Goal: Task Accomplishment & Management: Manage account settings

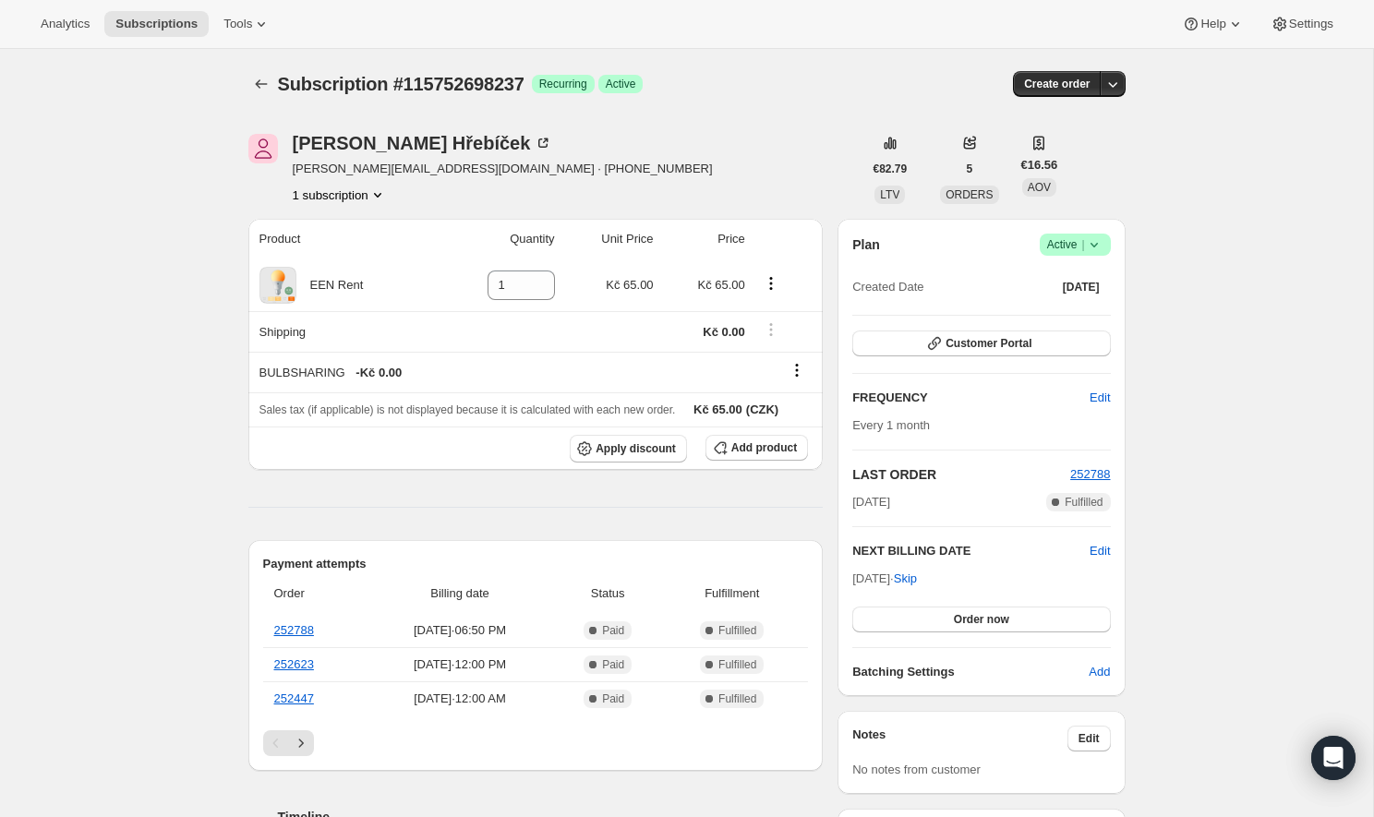
click at [1079, 243] on span "Active |" at bounding box center [1075, 245] width 56 height 18
click at [1093, 309] on span "Cancel subscription" at bounding box center [1070, 313] width 104 height 14
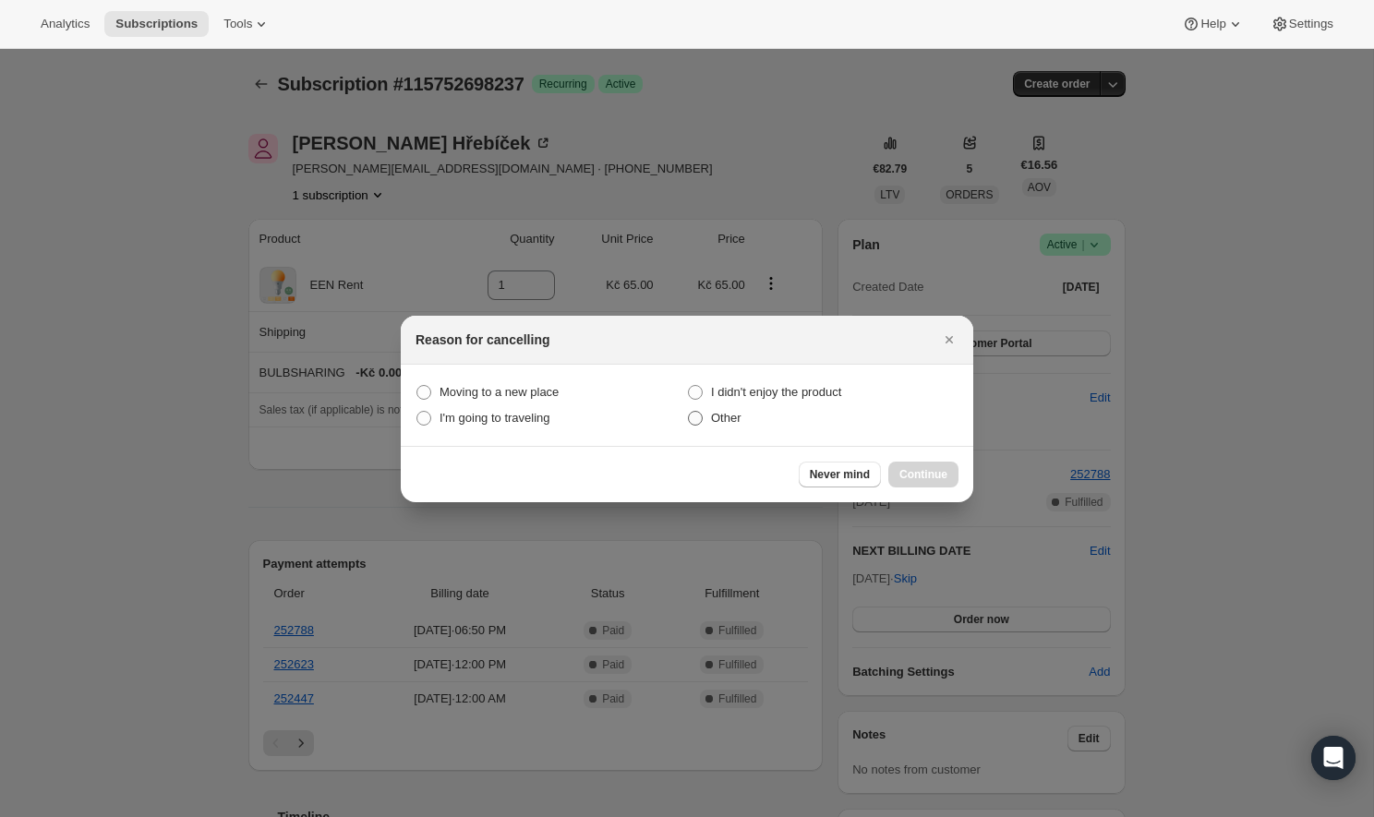
click at [713, 427] on label "Other" at bounding box center [823, 418] width 272 height 26
click at [689, 412] on input "Other" at bounding box center [688, 411] width 1 height 1
radio input "true"
click at [925, 477] on span "Continue" at bounding box center [924, 474] width 48 height 15
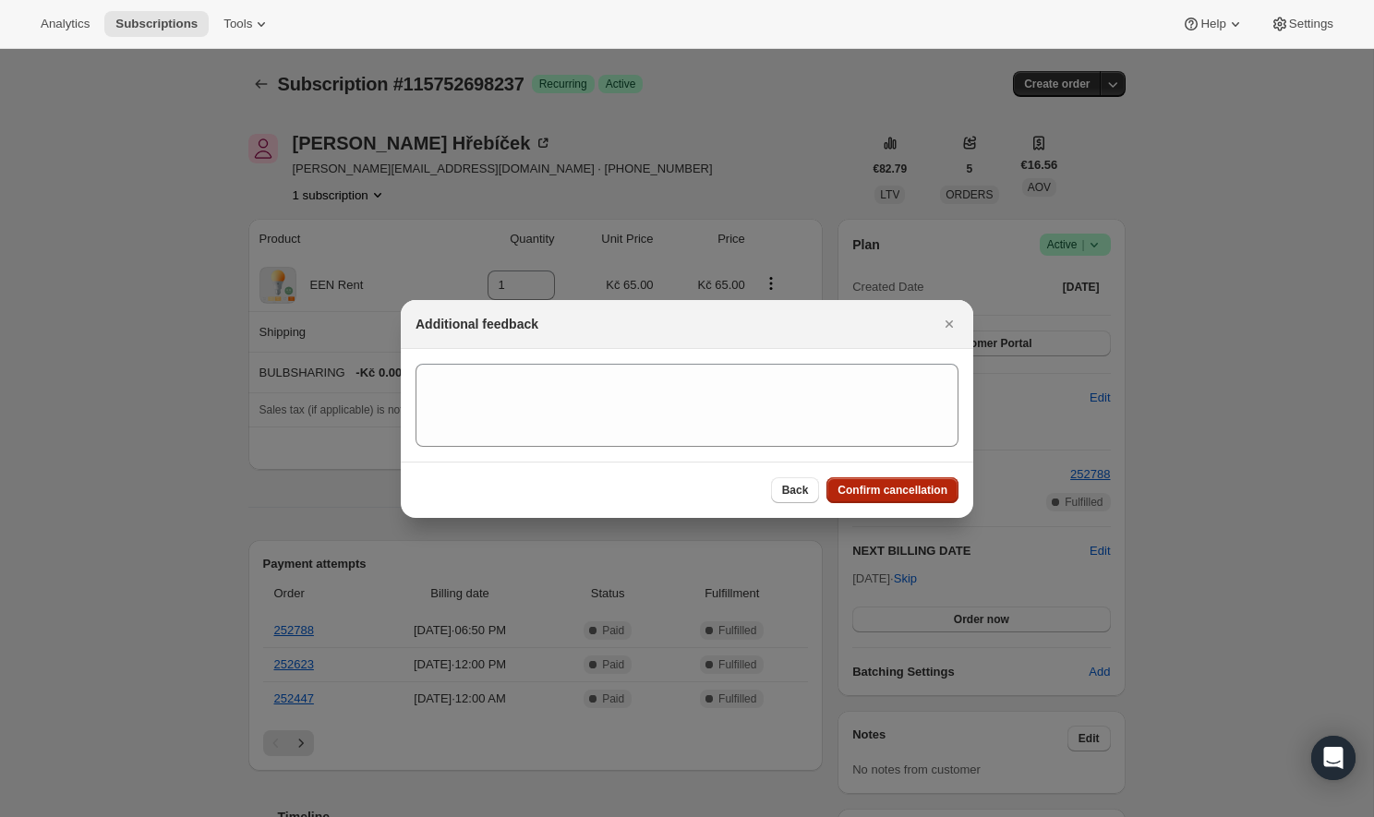
click at [893, 484] on span "Confirm cancellation" at bounding box center [893, 490] width 110 height 15
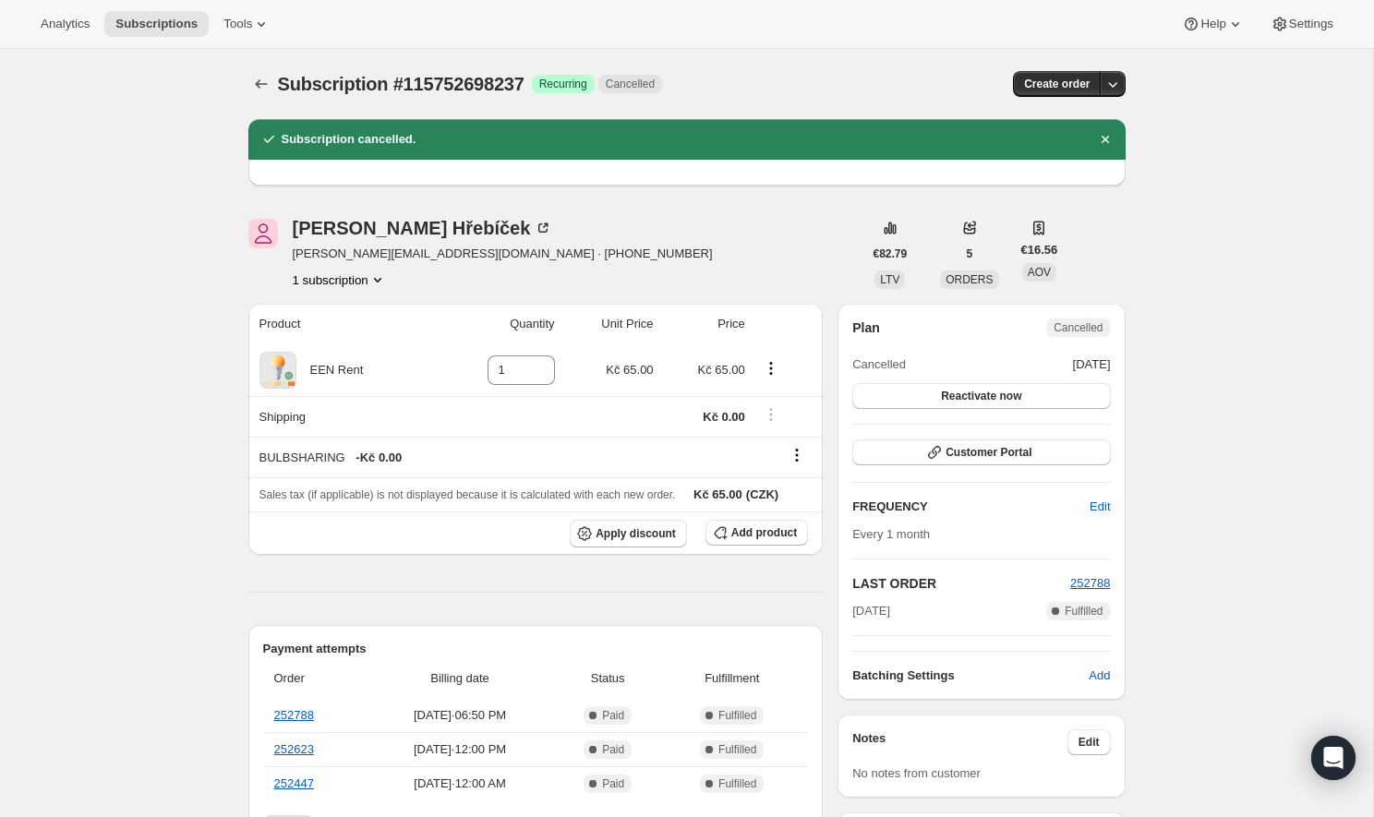
scroll to position [223, 0]
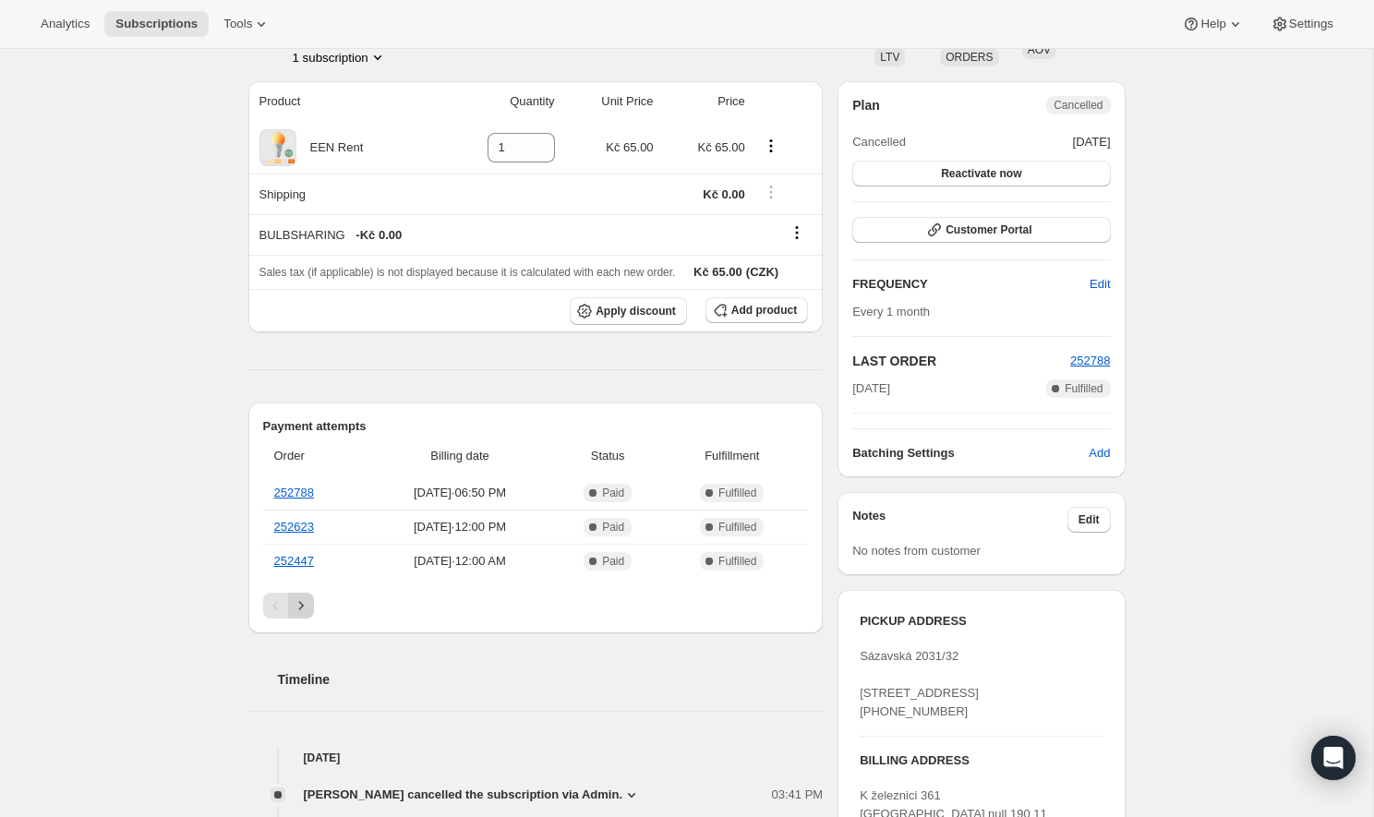
click at [306, 597] on icon "Next" at bounding box center [301, 606] width 18 height 18
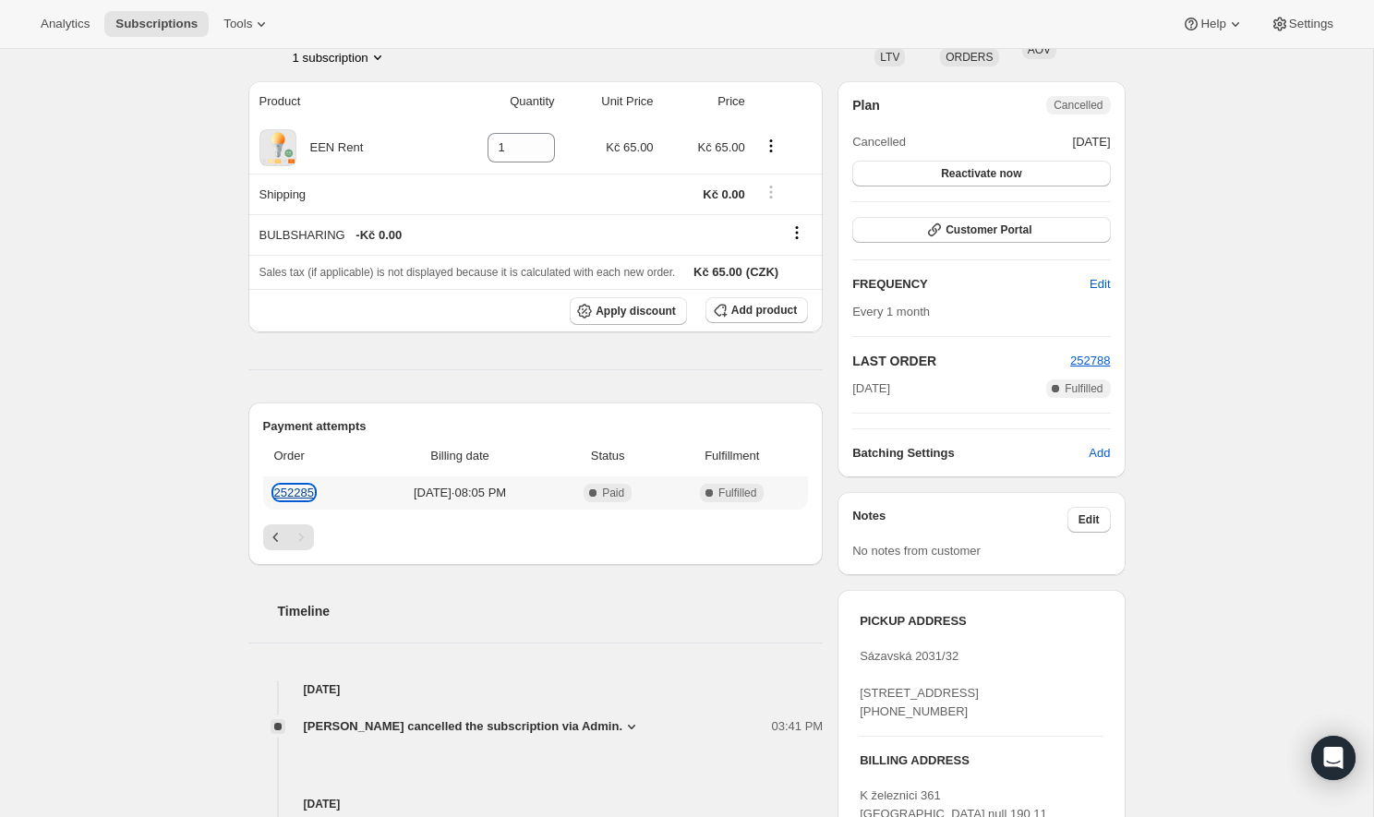
click at [293, 489] on link "252285" at bounding box center [294, 493] width 40 height 14
